Goal: Transaction & Acquisition: Book appointment/travel/reservation

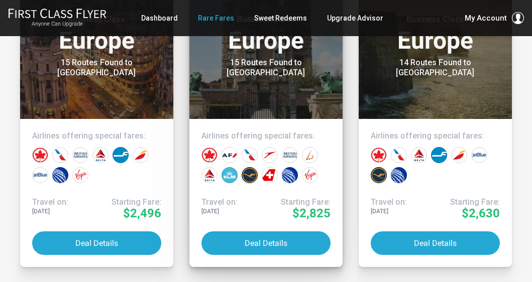
scroll to position [309, 0]
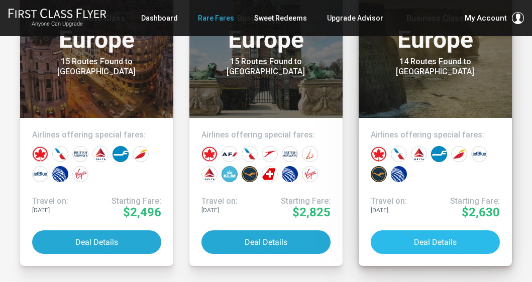
click at [441, 244] on button "Deal Details" at bounding box center [434, 242] width 129 height 24
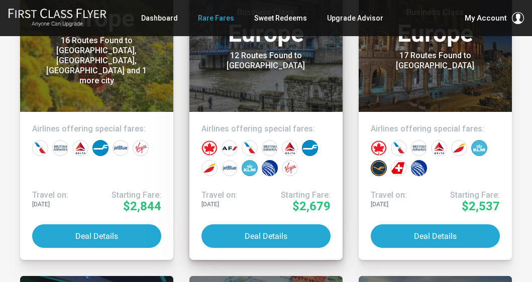
scroll to position [1648, 0]
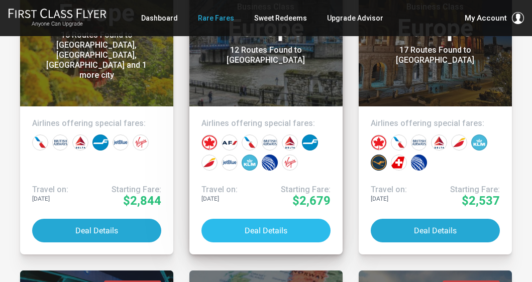
click at [262, 231] on button "Deal Details" at bounding box center [265, 231] width 129 height 24
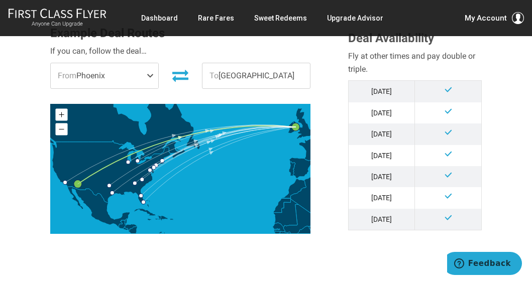
scroll to position [305, 0]
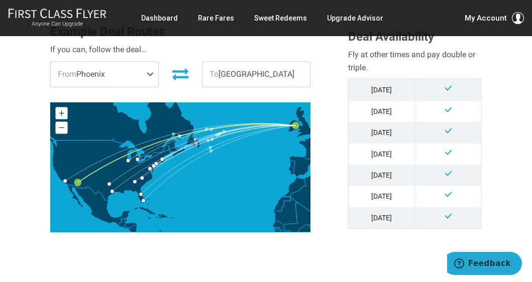
click at [153, 71] on span at bounding box center [152, 74] width 12 height 25
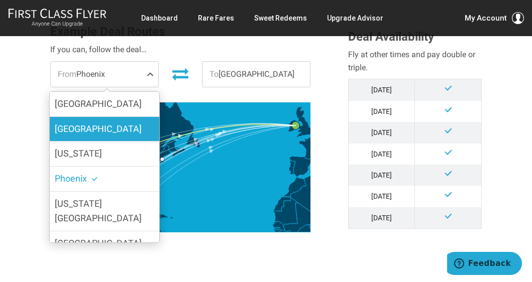
click at [86, 128] on label "[GEOGRAPHIC_DATA]" at bounding box center [104, 129] width 109 height 25
click at [0, 0] on input "[GEOGRAPHIC_DATA]" at bounding box center [0, 0] width 0 height 0
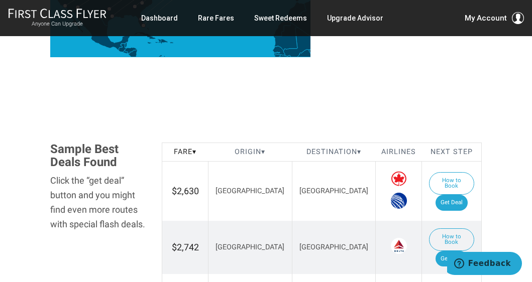
scroll to position [476, 0]
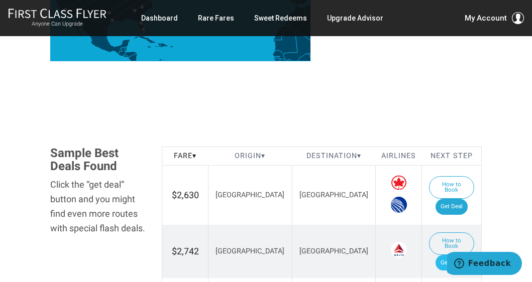
click at [456, 255] on link "Get Deal" at bounding box center [451, 263] width 32 height 16
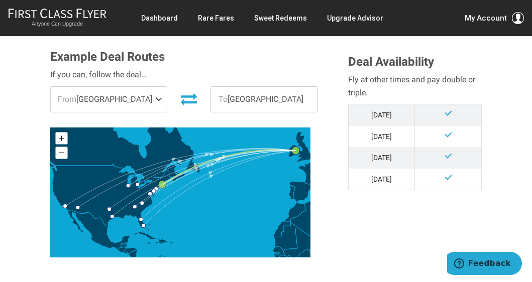
scroll to position [279, 0]
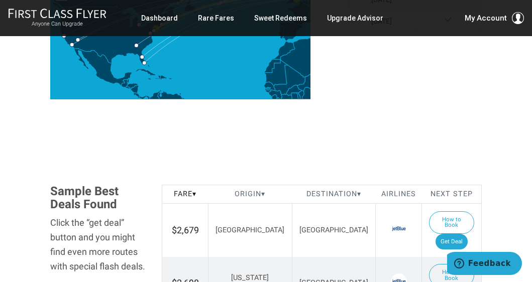
scroll to position [460, 0]
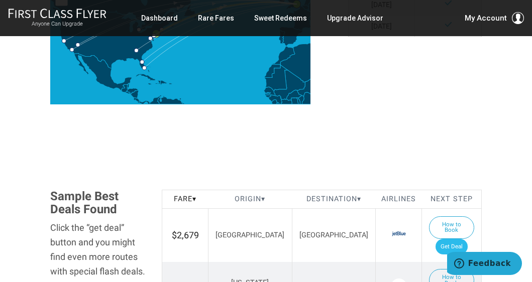
click at [453, 239] on link "Get Deal" at bounding box center [451, 247] width 32 height 16
